Goal: Entertainment & Leisure: Consume media (video, audio)

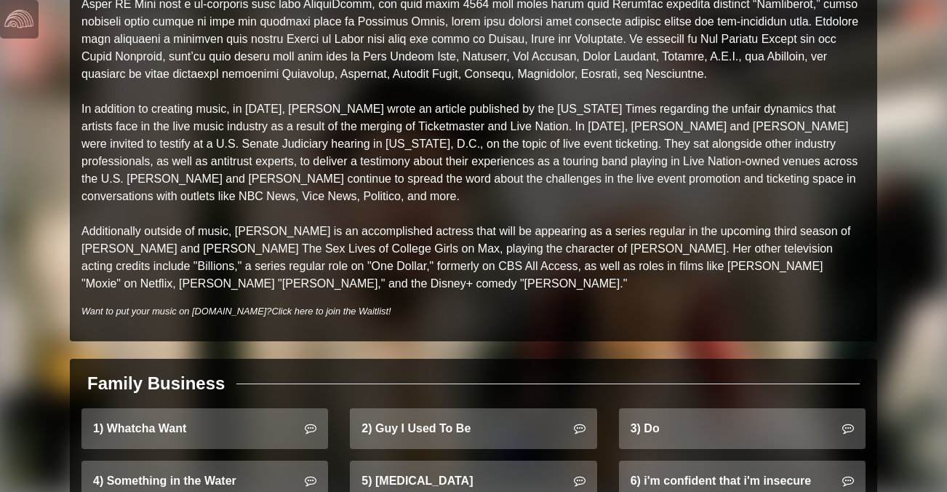
scroll to position [785, 0]
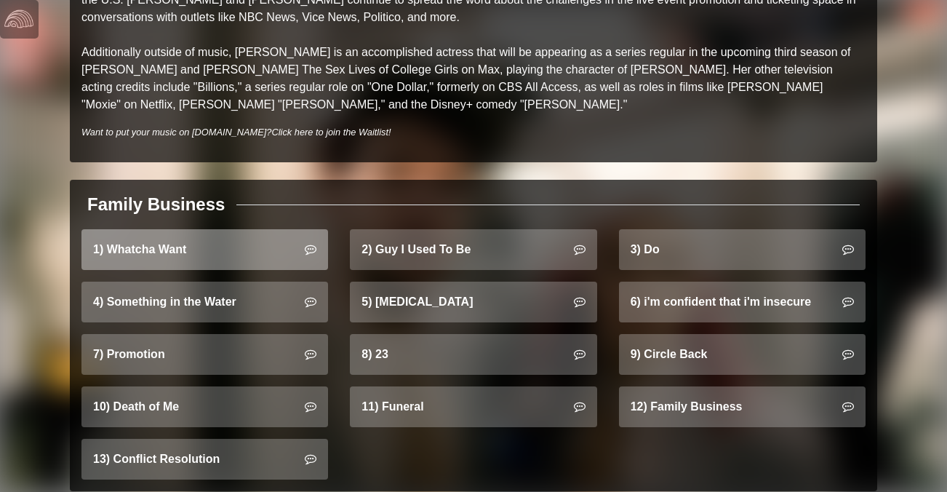
click at [282, 244] on link "1) Whatcha Want" at bounding box center [204, 249] width 247 height 41
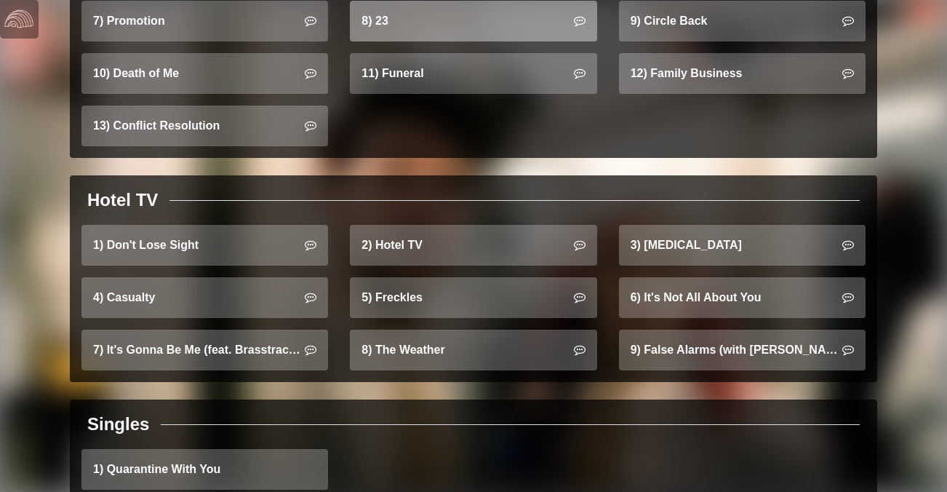
scroll to position [1124, 0]
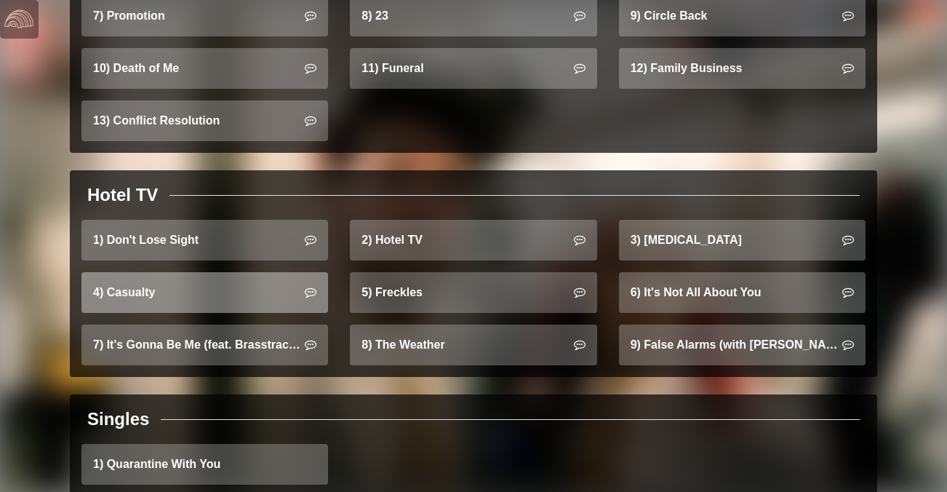
click at [245, 276] on link "4) Casualty" at bounding box center [204, 292] width 247 height 41
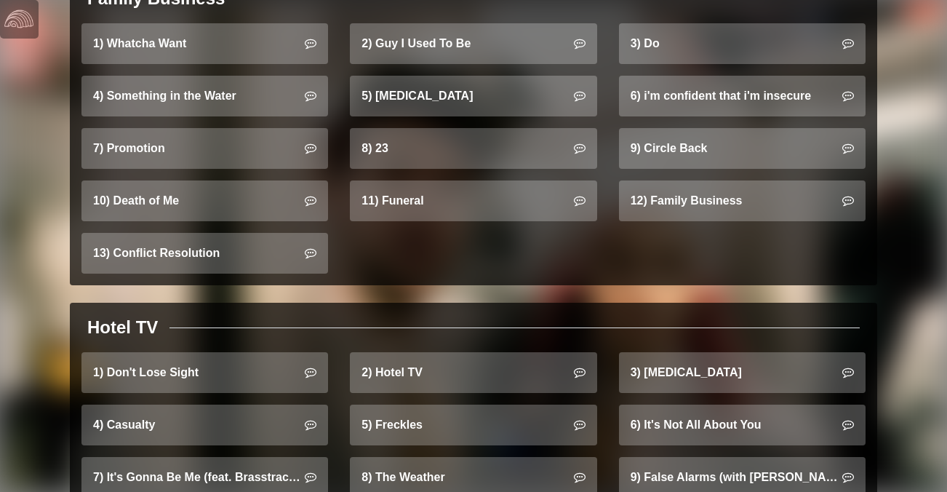
scroll to position [820, 0]
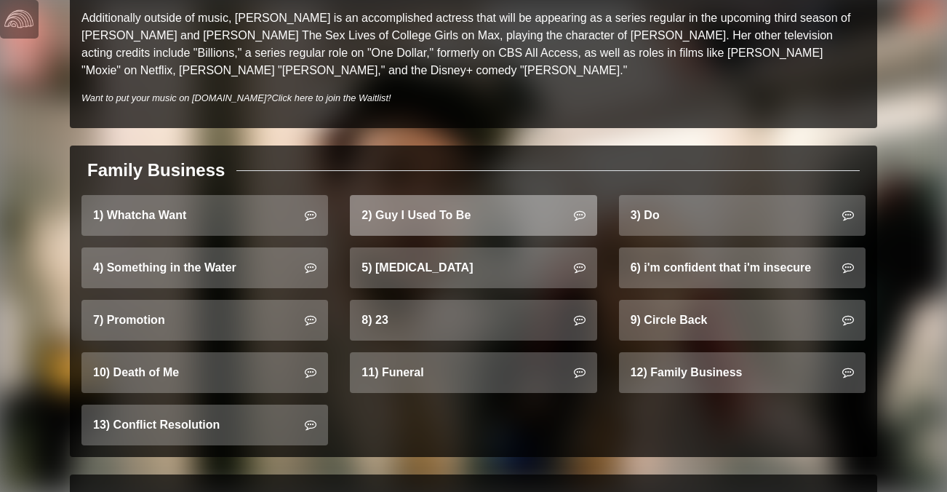
click at [435, 195] on link "2) Guy I Used To Be" at bounding box center [473, 215] width 247 height 41
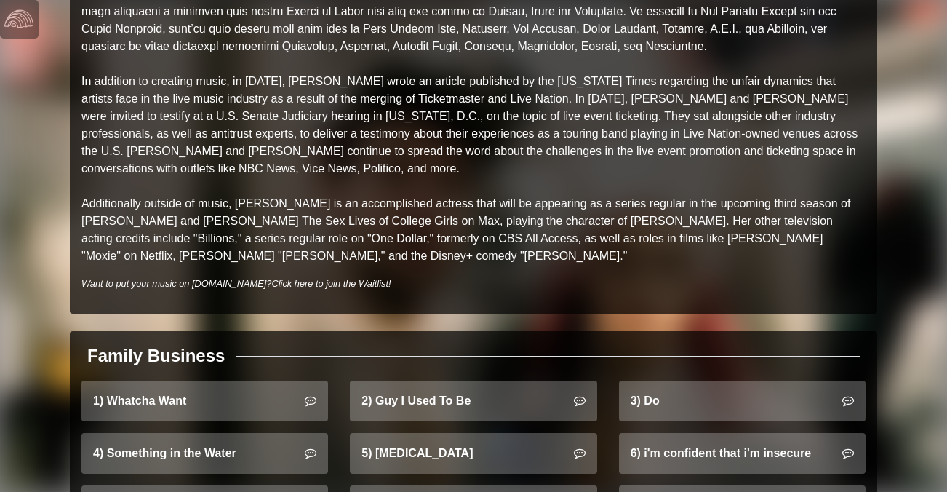
scroll to position [249, 0]
